Goal: Task Accomplishment & Management: Use online tool/utility

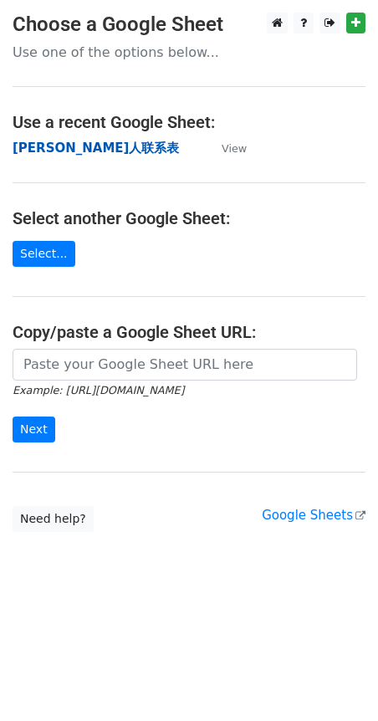
click at [43, 145] on strong "Tina红人联系表" at bounding box center [96, 147] width 166 height 15
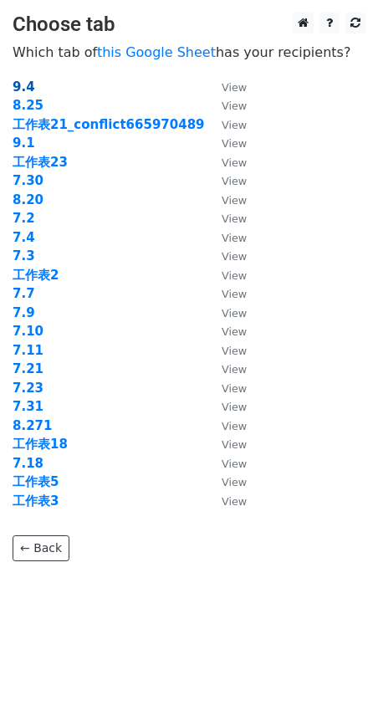
click at [24, 90] on strong "9.4" at bounding box center [24, 86] width 23 height 15
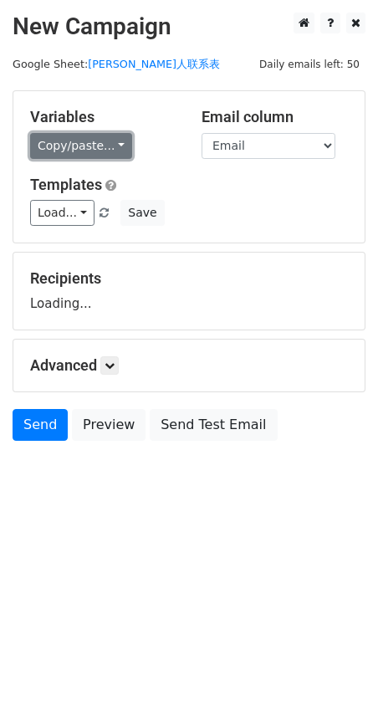
click at [112, 144] on link "Copy/paste..." at bounding box center [81, 146] width 102 height 26
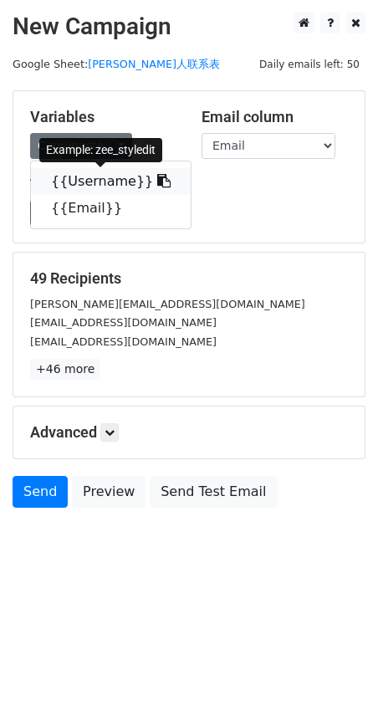
click at [157, 182] on icon at bounding box center [163, 180] width 13 height 13
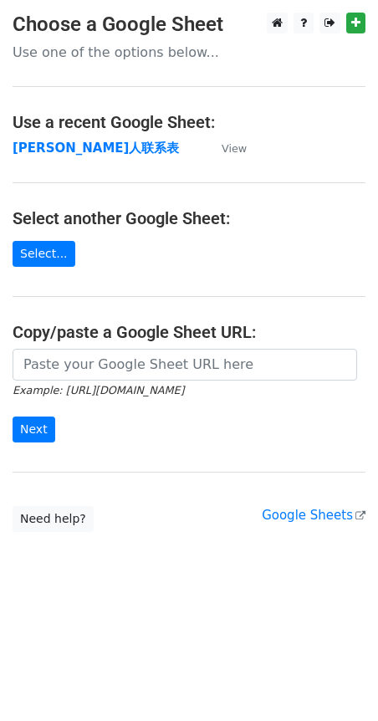
click at [80, 131] on h4 "Use a recent Google Sheet:" at bounding box center [189, 122] width 353 height 20
click at [61, 150] on strong "[PERSON_NAME]人联系表" at bounding box center [96, 147] width 166 height 15
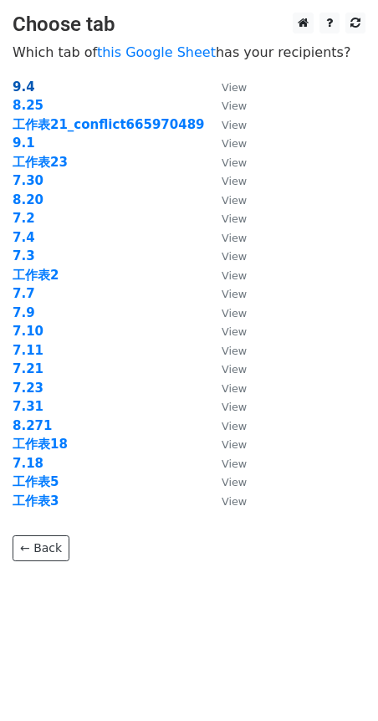
click at [24, 81] on strong "9.4" at bounding box center [24, 86] width 23 height 15
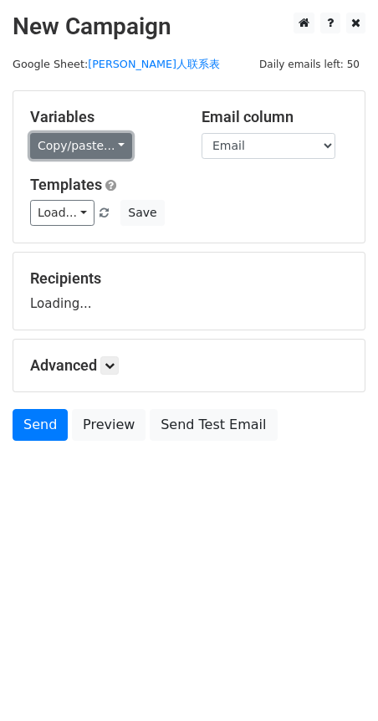
click at [120, 153] on link "Copy/paste..." at bounding box center [81, 146] width 102 height 26
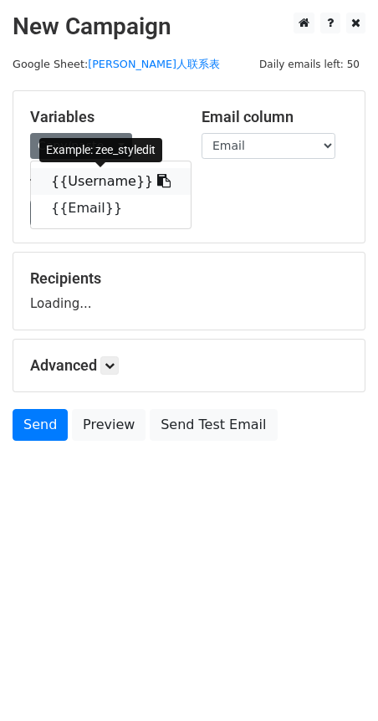
click at [157, 186] on icon at bounding box center [163, 180] width 13 height 13
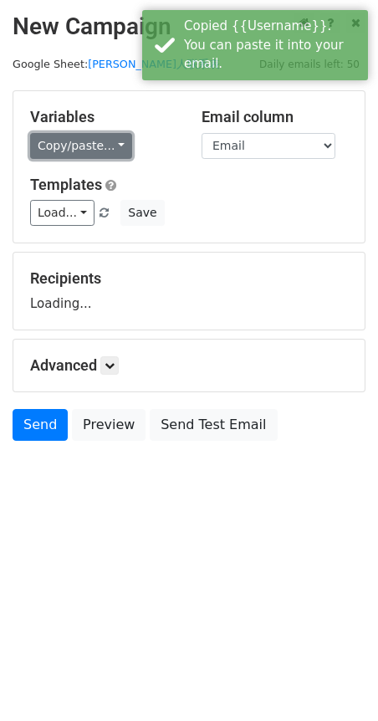
click at [114, 146] on link "Copy/paste..." at bounding box center [81, 146] width 102 height 26
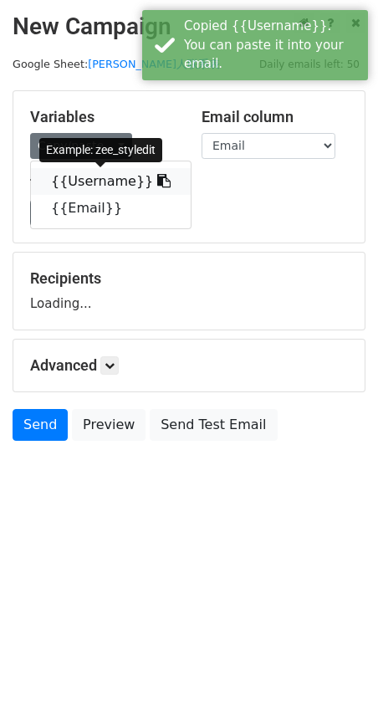
click at [157, 179] on icon at bounding box center [163, 180] width 13 height 13
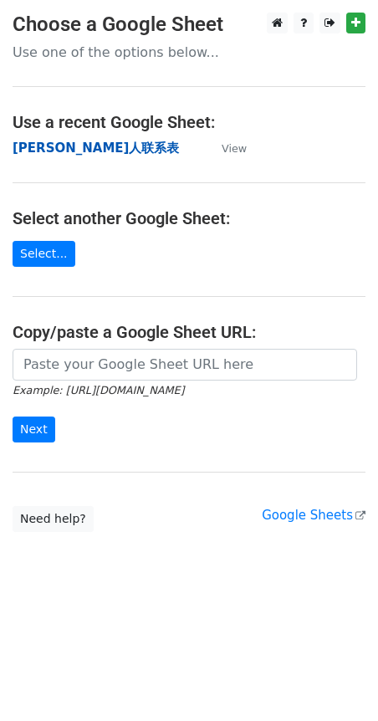
click at [77, 146] on strong "[PERSON_NAME]人联系表" at bounding box center [96, 147] width 166 height 15
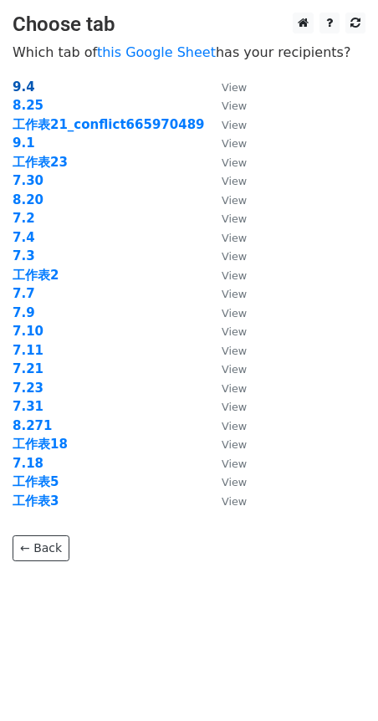
click at [29, 84] on strong "9.4" at bounding box center [24, 86] width 23 height 15
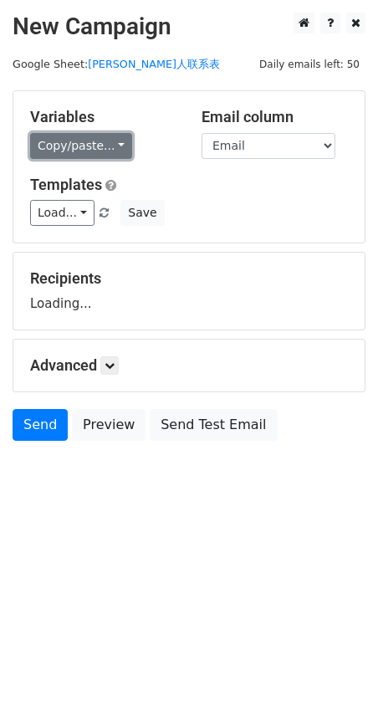
click at [104, 140] on link "Copy/paste..." at bounding box center [81, 146] width 102 height 26
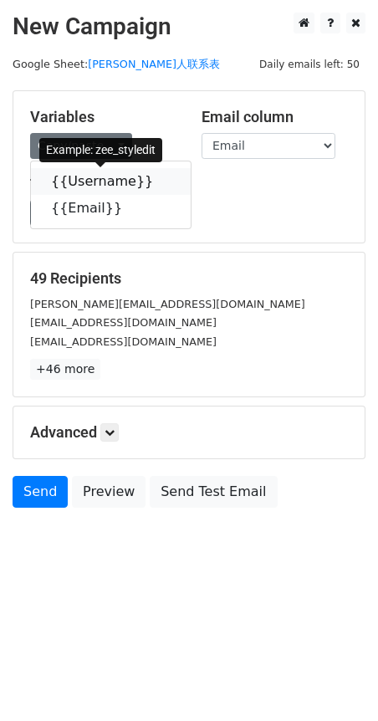
click at [135, 184] on link "{{Username}}" at bounding box center [111, 181] width 160 height 27
